Goal: Information Seeking & Learning: Learn about a topic

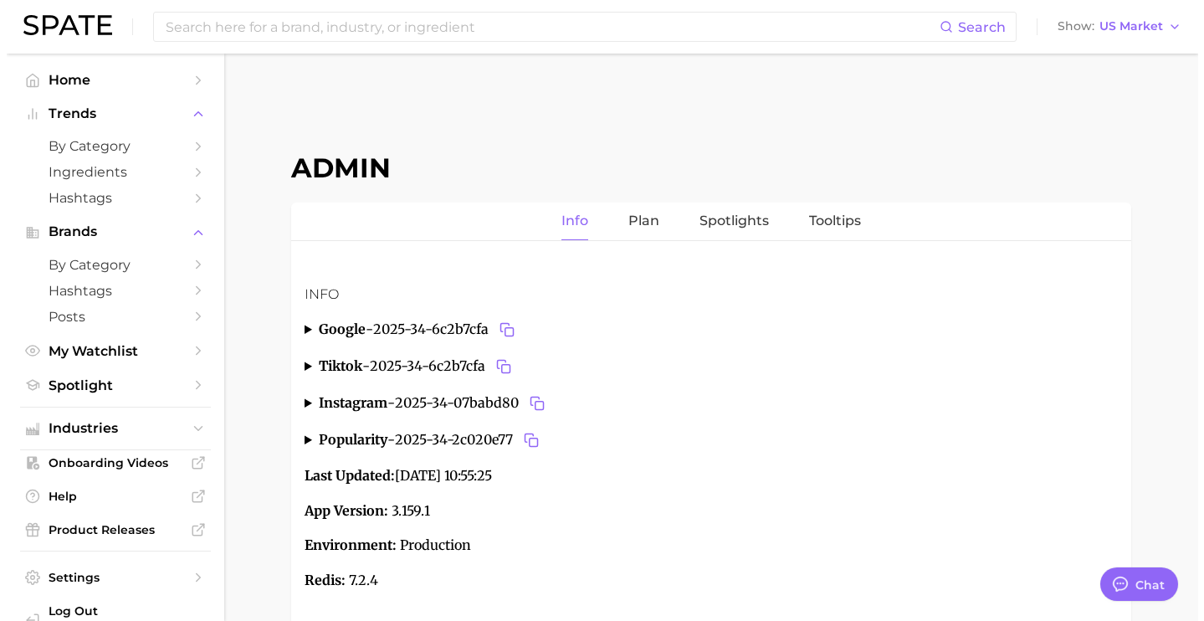
scroll to position [6287, 0]
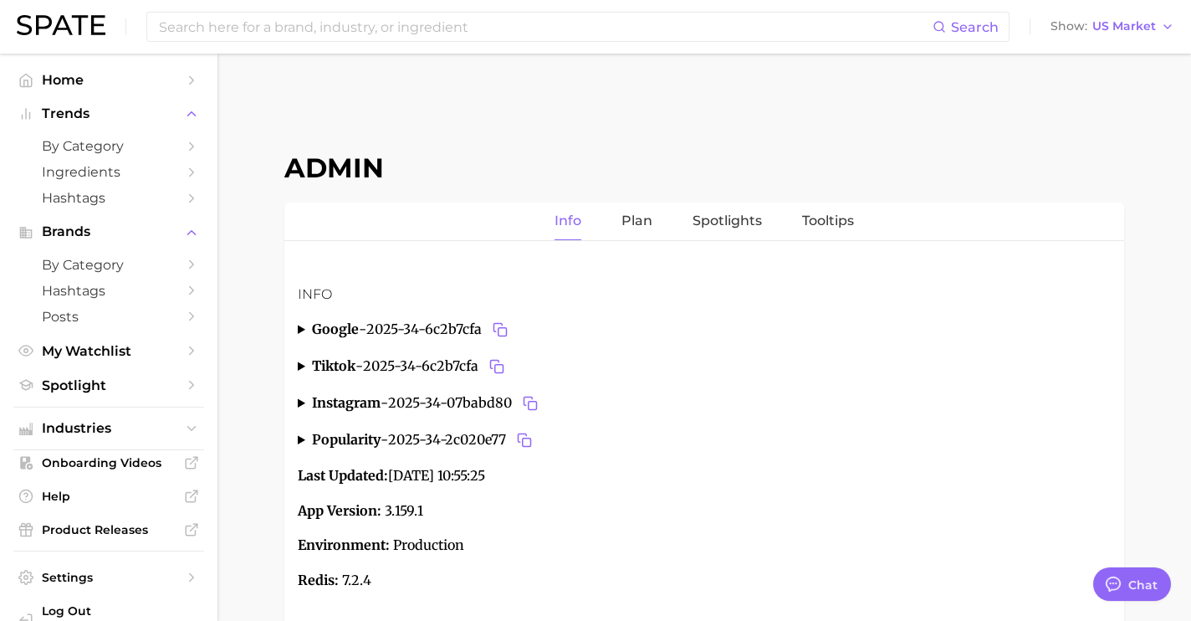
click at [277, 46] on div "Search Show US Market" at bounding box center [596, 27] width 1158 height 54
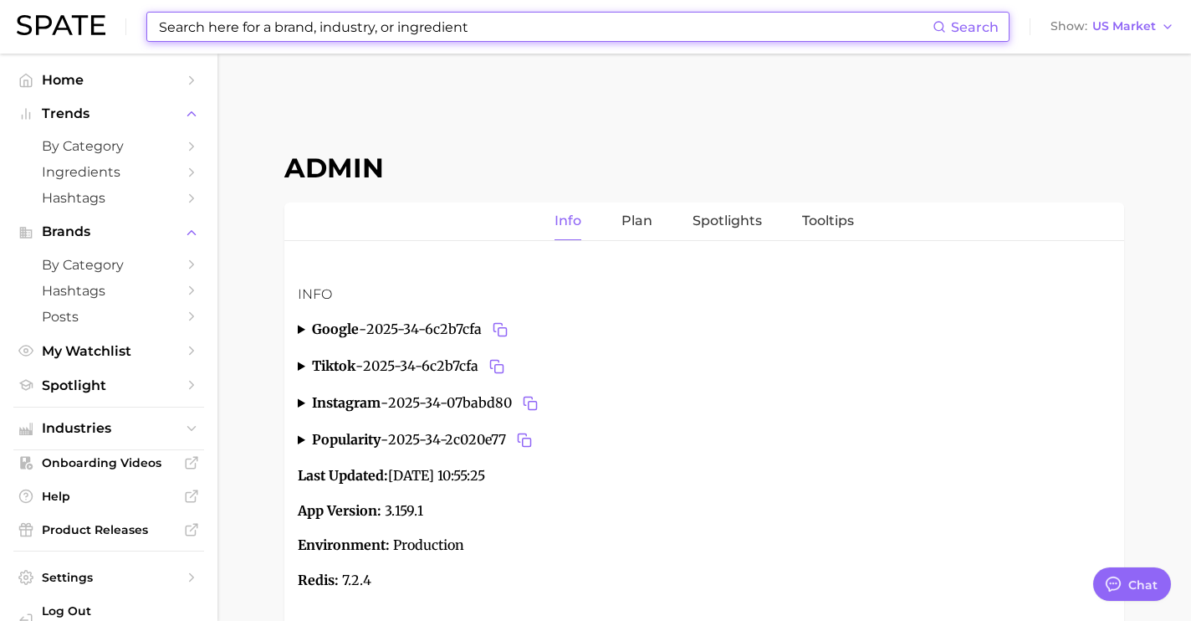
click at [278, 39] on input at bounding box center [544, 27] width 775 height 28
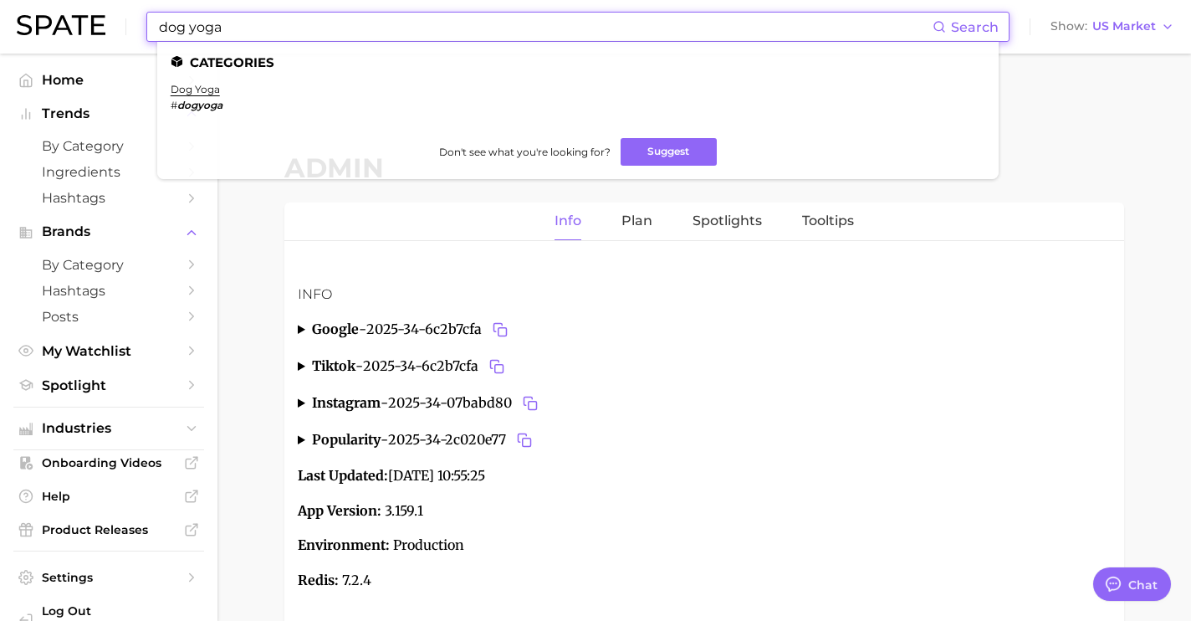
drag, startPoint x: 230, startPoint y: 31, endPoint x: 189, endPoint y: 33, distance: 41.1
click at [189, 33] on input "dog yoga" at bounding box center [544, 27] width 775 height 28
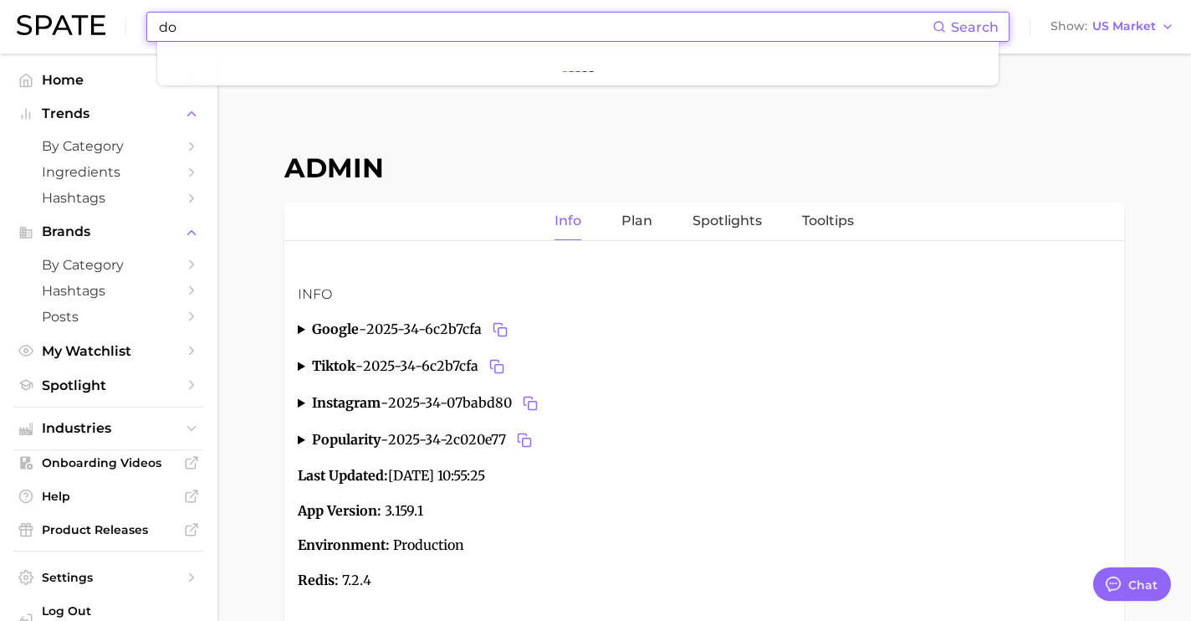
type input "d"
click at [631, 69] on button "Suggest" at bounding box center [651, 69] width 96 height 28
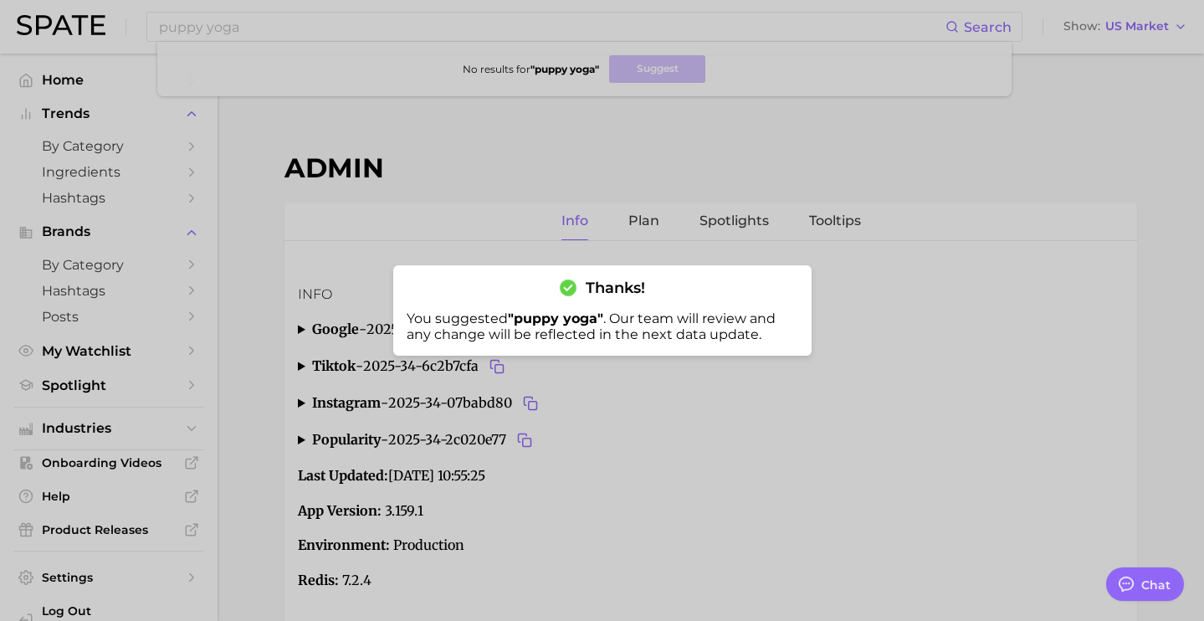
click at [349, 32] on div at bounding box center [602, 310] width 1204 height 621
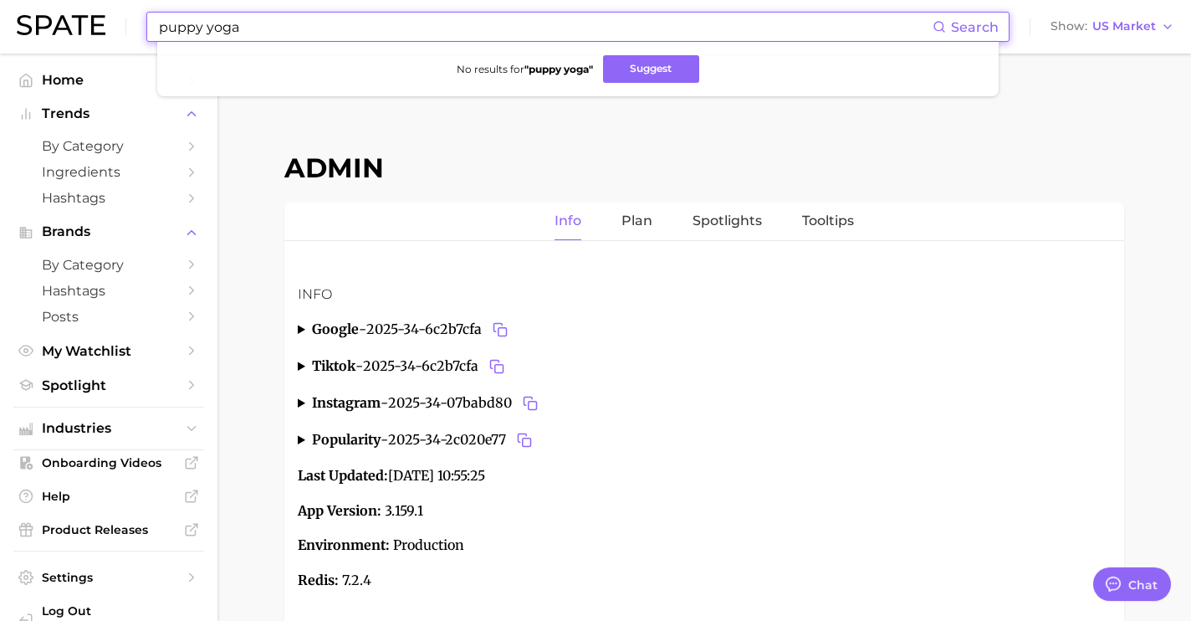
drag, startPoint x: 348, startPoint y: 32, endPoint x: 44, endPoint y: 21, distance: 303.8
click at [44, 21] on div "puppy yoga Search No results for " puppy yoga " Suggest Show US Market" at bounding box center [596, 27] width 1158 height 54
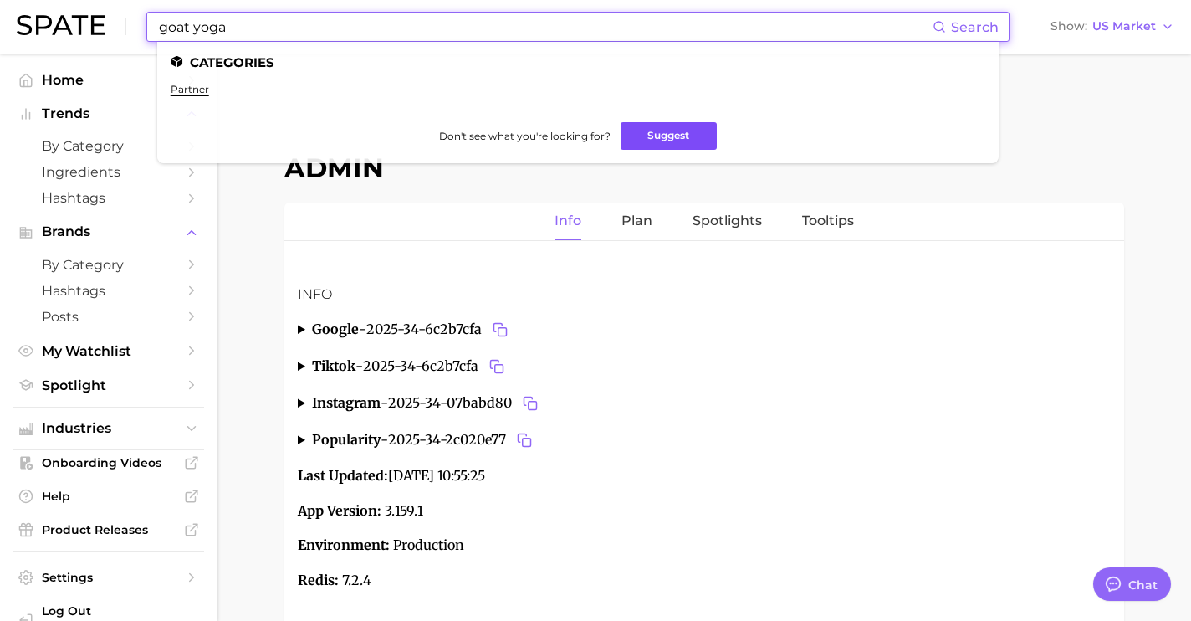
type input "goat yoga"
click at [687, 130] on button "Suggest" at bounding box center [669, 136] width 96 height 28
